Goal: Transaction & Acquisition: Book appointment/travel/reservation

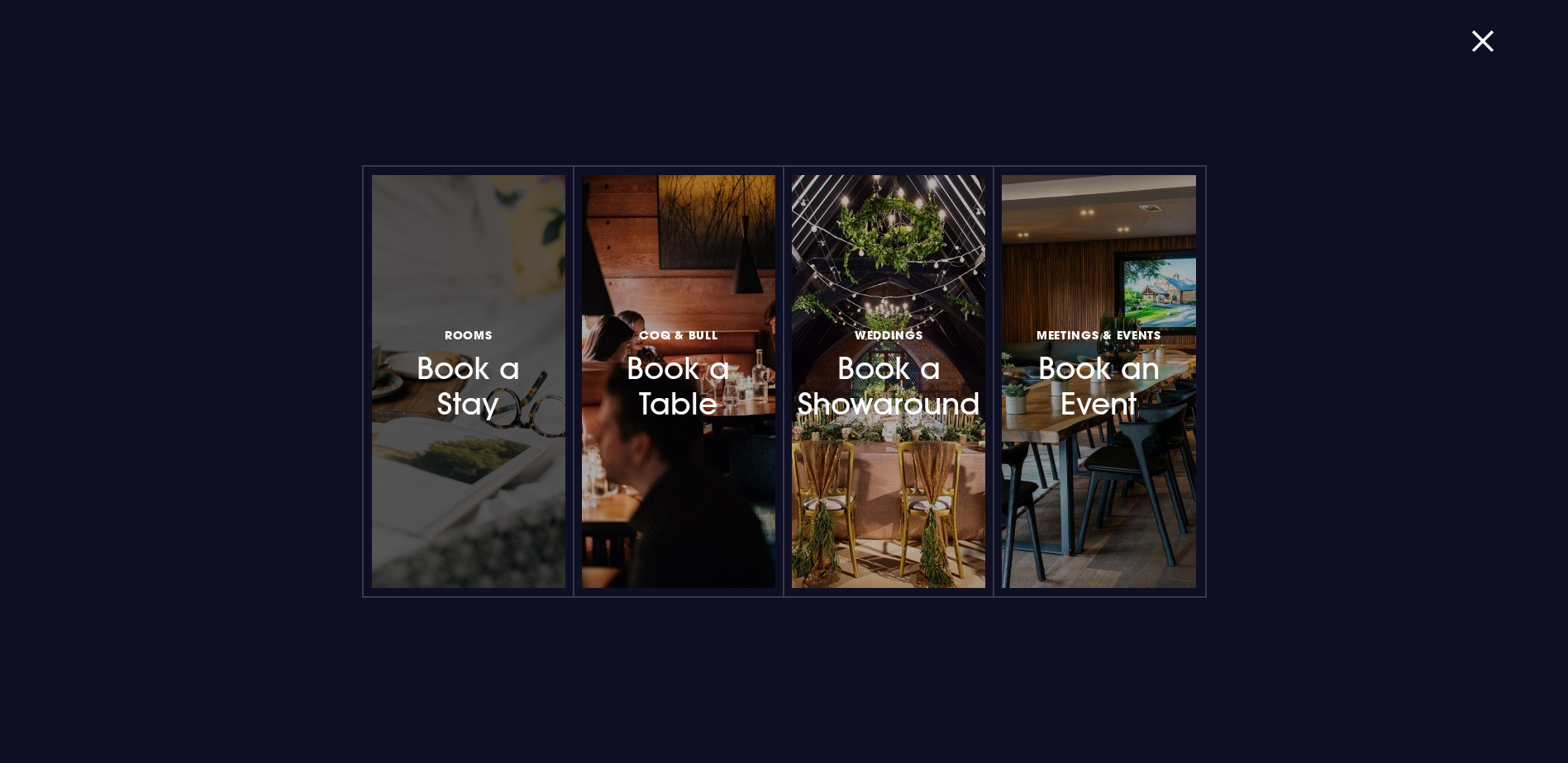
click at [502, 379] on h3 "Rooms Book a Stay" at bounding box center [469, 373] width 144 height 99
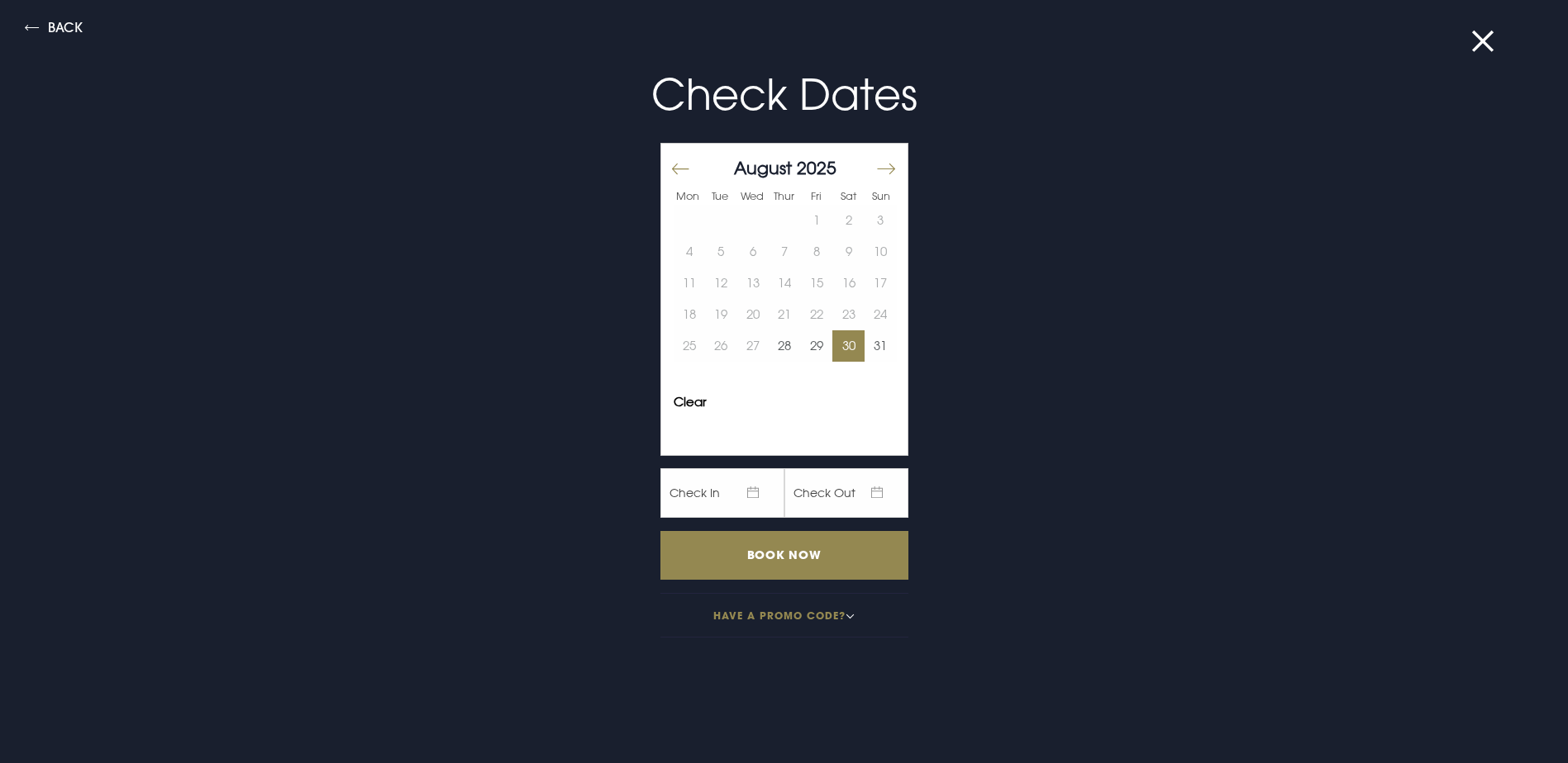
click at [849, 339] on button "30" at bounding box center [848, 345] width 33 height 32
click at [865, 340] on button "31" at bounding box center [881, 345] width 33 height 32
click at [764, 571] on input "Book Now" at bounding box center [784, 556] width 248 height 49
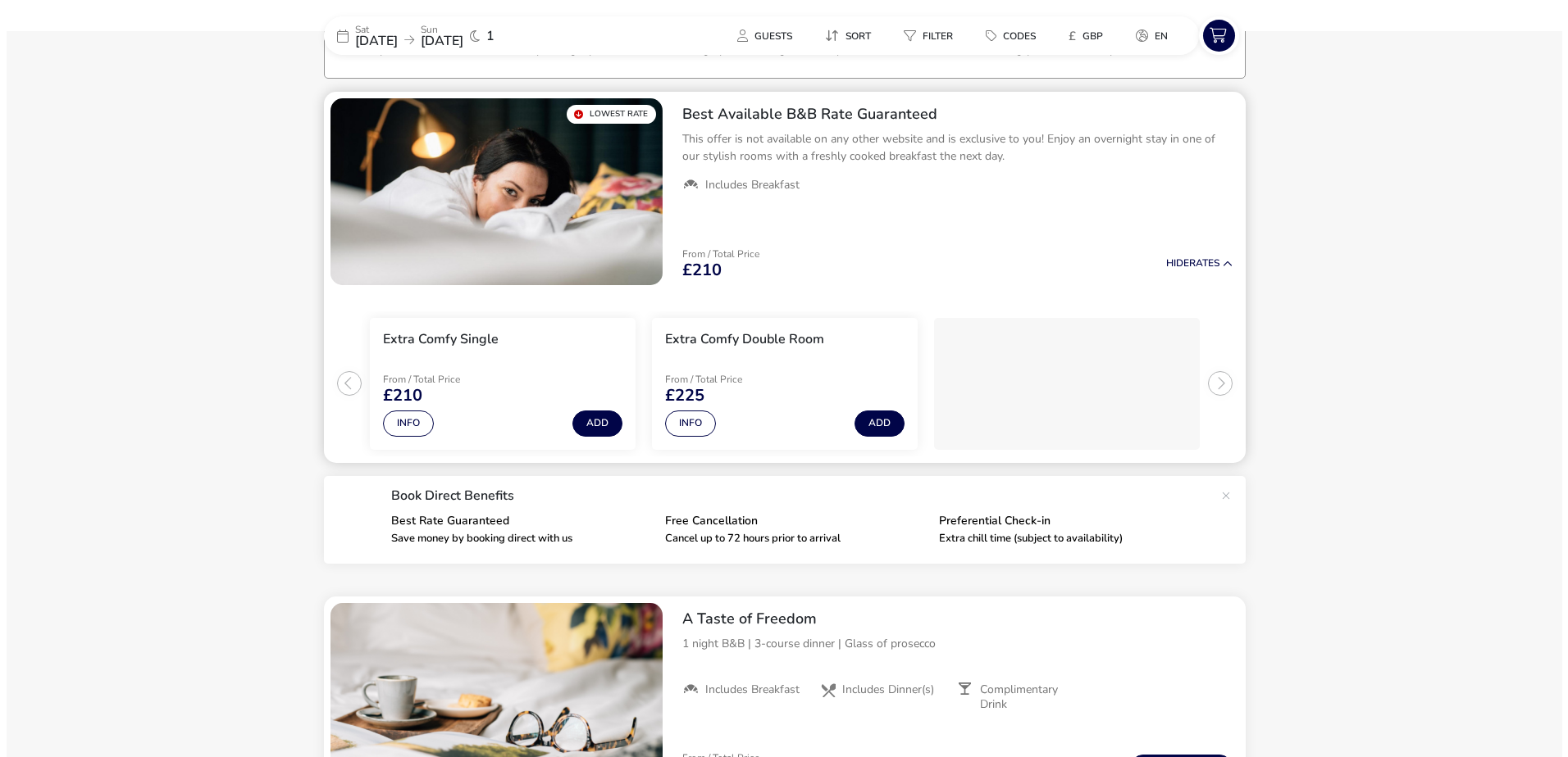
scroll to position [127, 0]
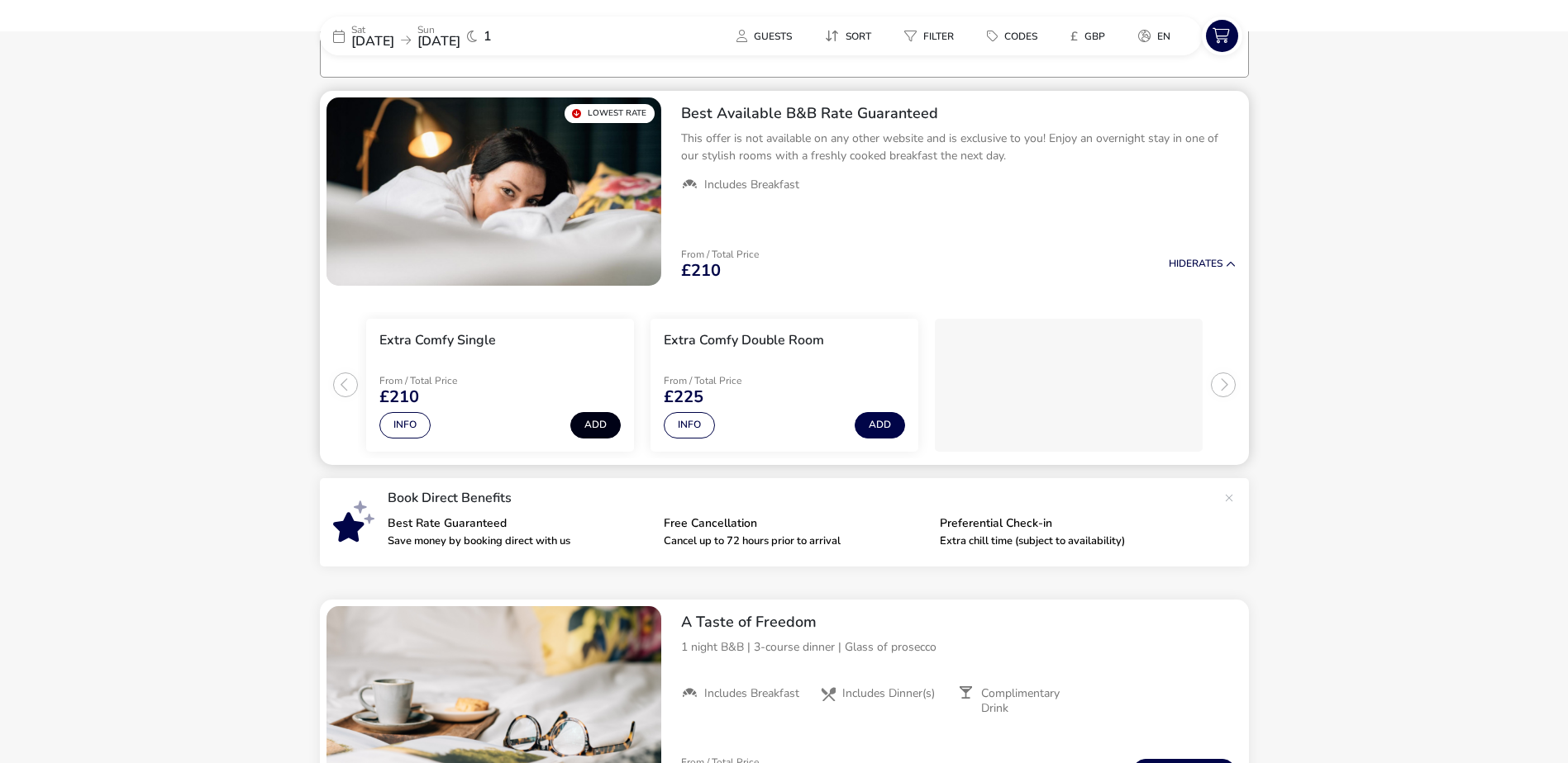
click at [589, 428] on button "Add" at bounding box center [595, 425] width 51 height 27
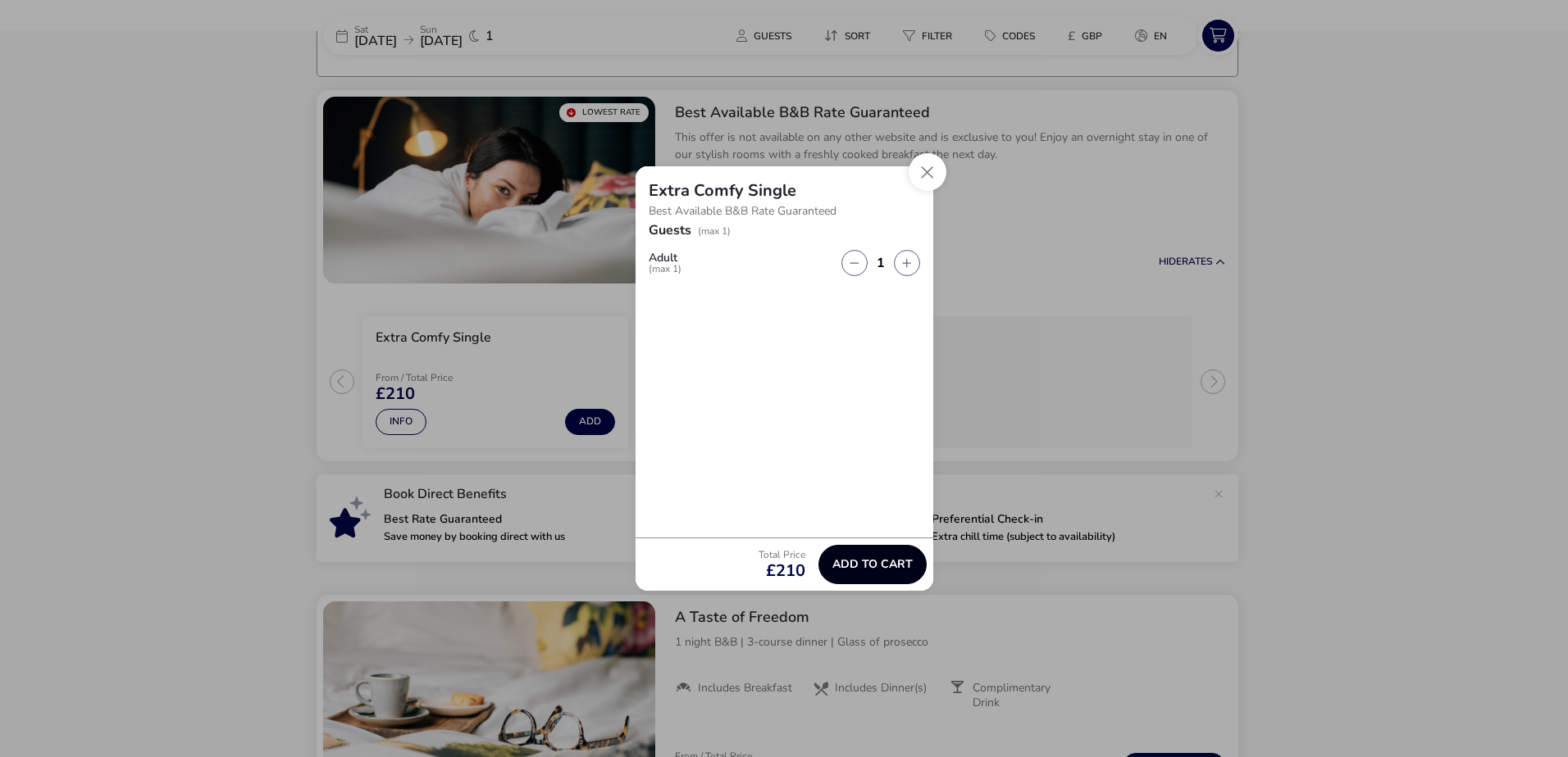
click at [903, 565] on span "Add to cart" at bounding box center [872, 564] width 80 height 12
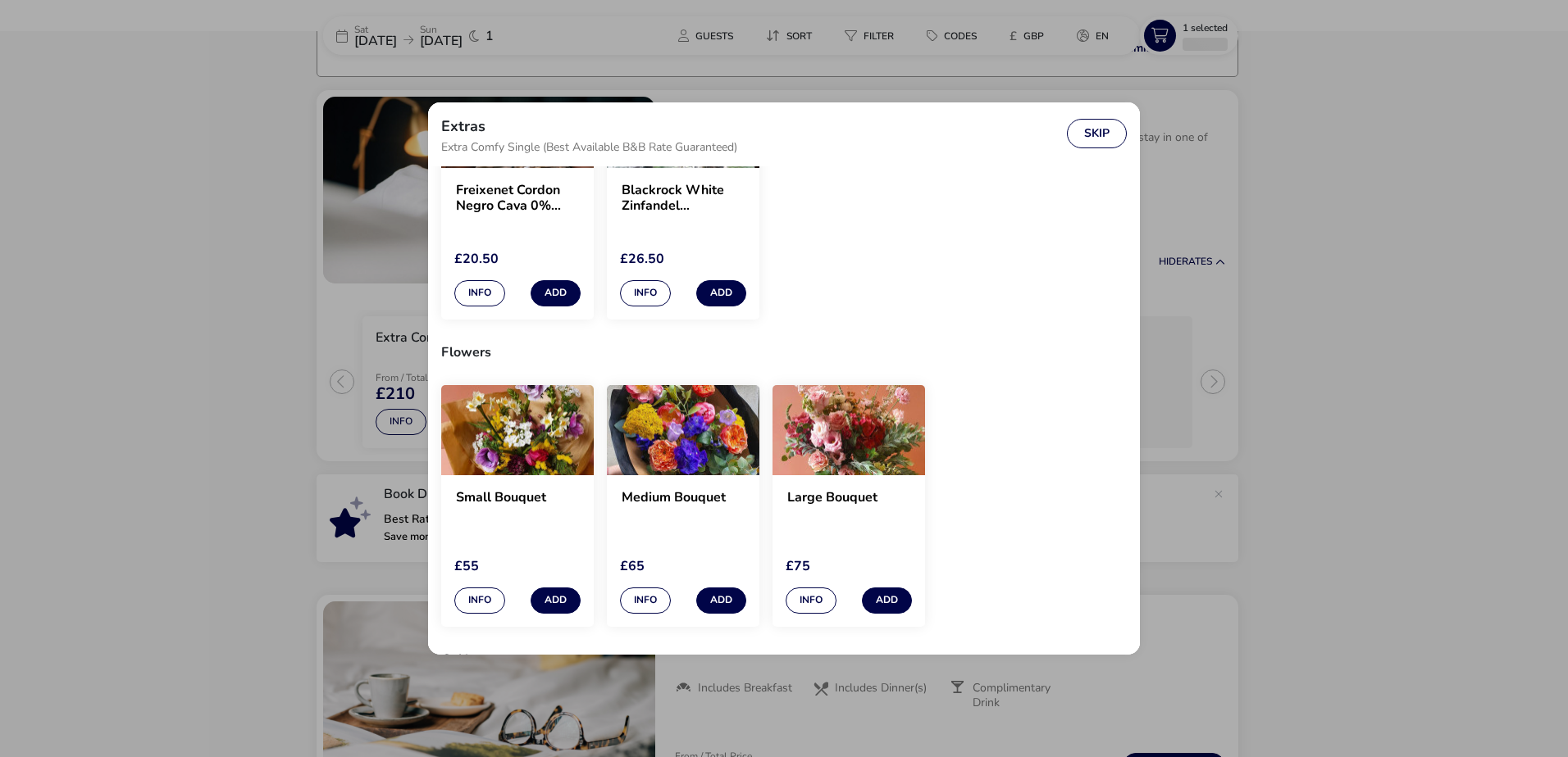
scroll to position [1075, 0]
